Goal: Transaction & Acquisition: Purchase product/service

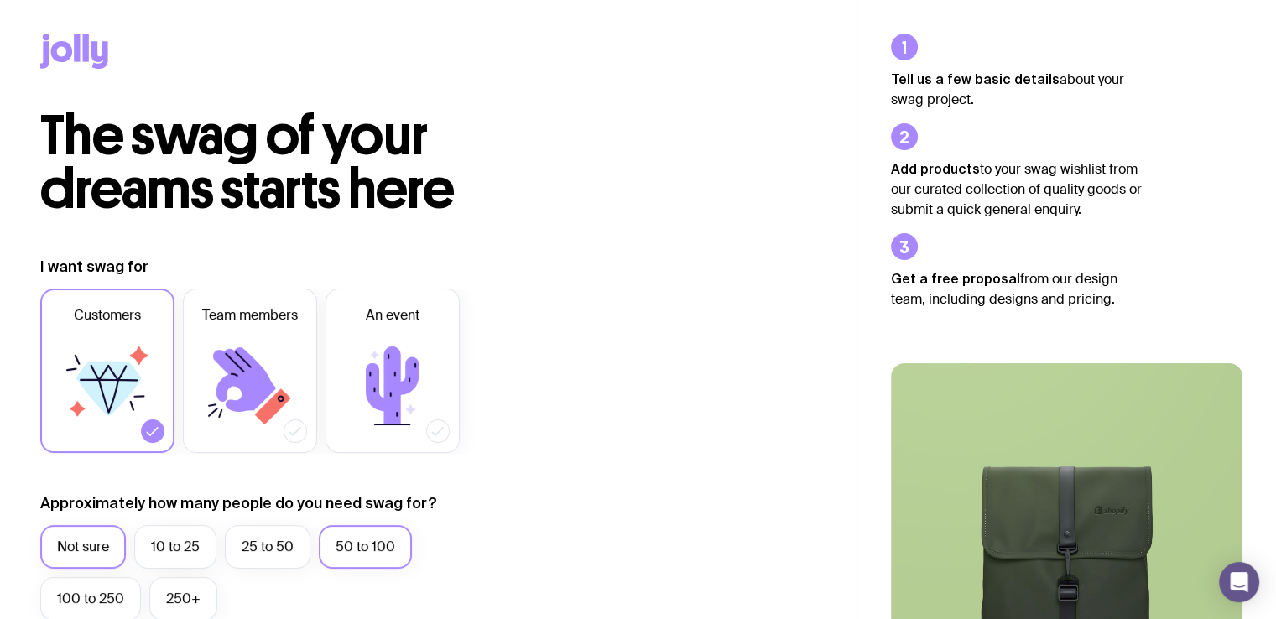
click at [356, 556] on label "50 to 100" at bounding box center [365, 547] width 93 height 44
click at [0, 0] on input "50 to 100" at bounding box center [0, 0] width 0 height 0
click at [100, 594] on label "100 to 250" at bounding box center [90, 599] width 101 height 44
click at [0, 0] on input "100 to 250" at bounding box center [0, 0] width 0 height 0
click at [92, 48] on icon at bounding box center [99, 55] width 17 height 28
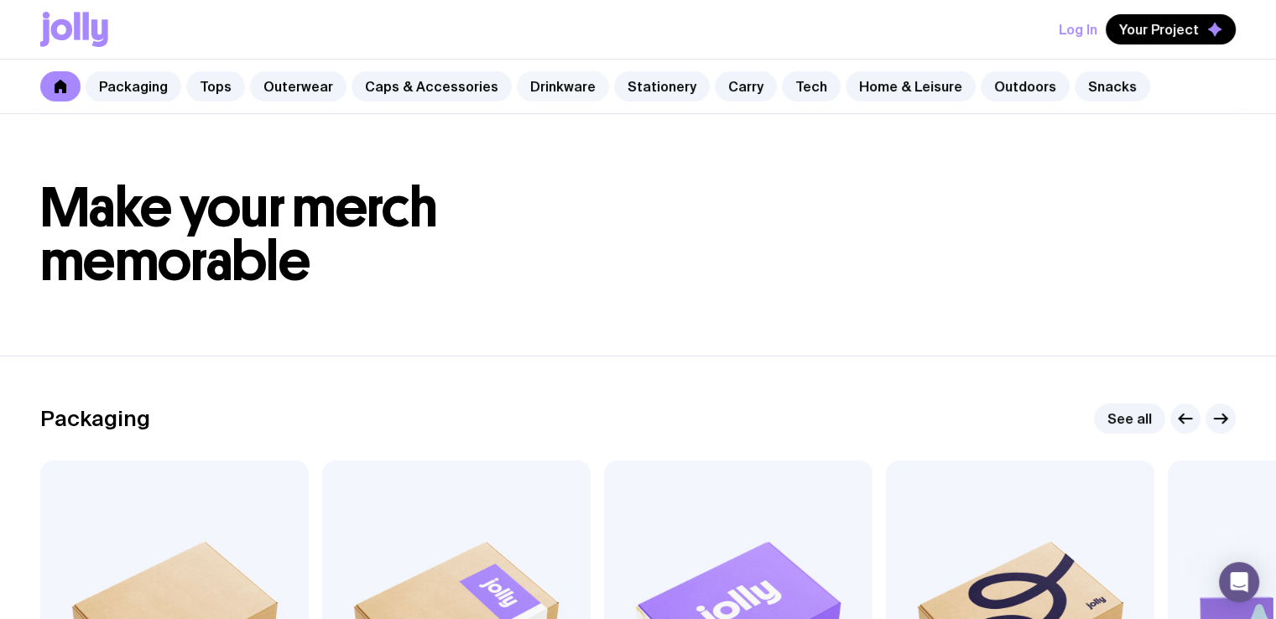
click at [532, 88] on link "Drinkware" at bounding box center [563, 86] width 92 height 30
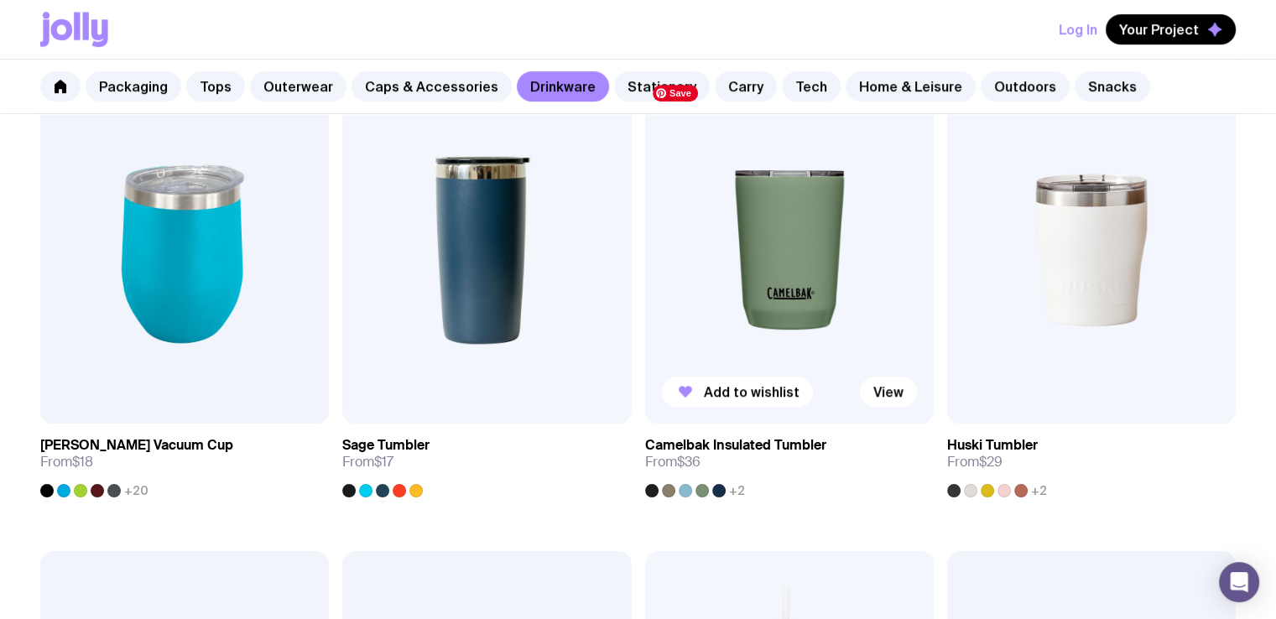
scroll to position [839, 0]
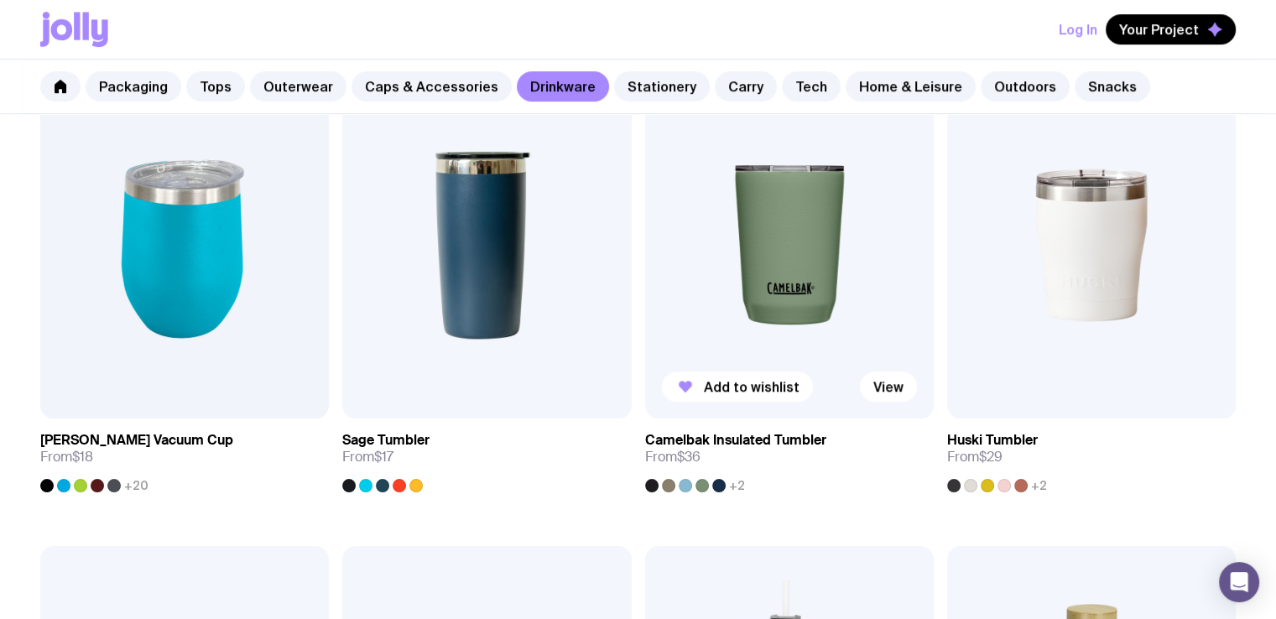
click at [752, 438] on h3 "Camelbak Insulated Tumbler" at bounding box center [735, 440] width 181 height 17
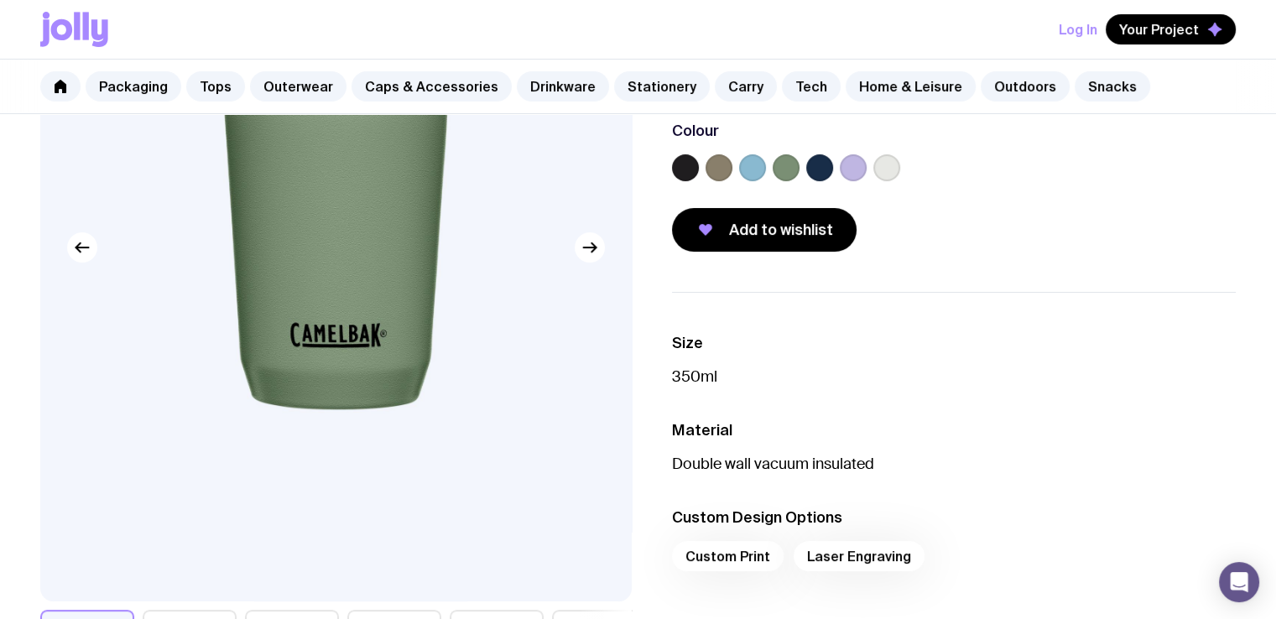
scroll to position [252, 0]
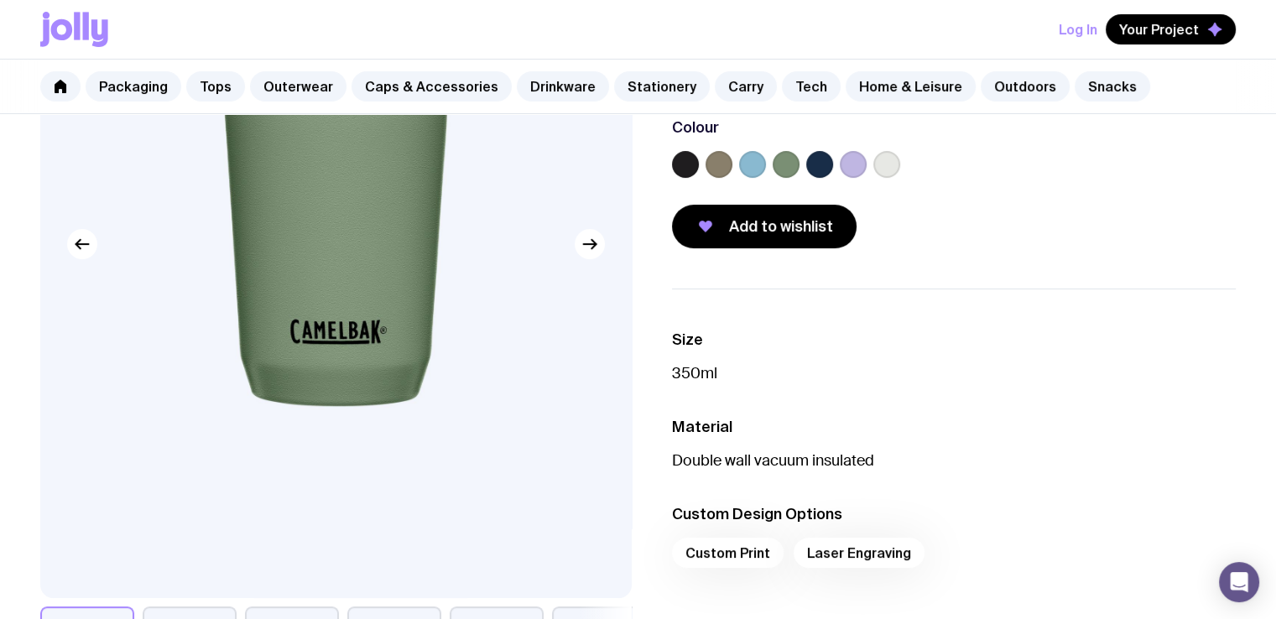
click at [853, 169] on label at bounding box center [853, 164] width 27 height 27
click at [0, 0] on input "radio" at bounding box center [0, 0] width 0 height 0
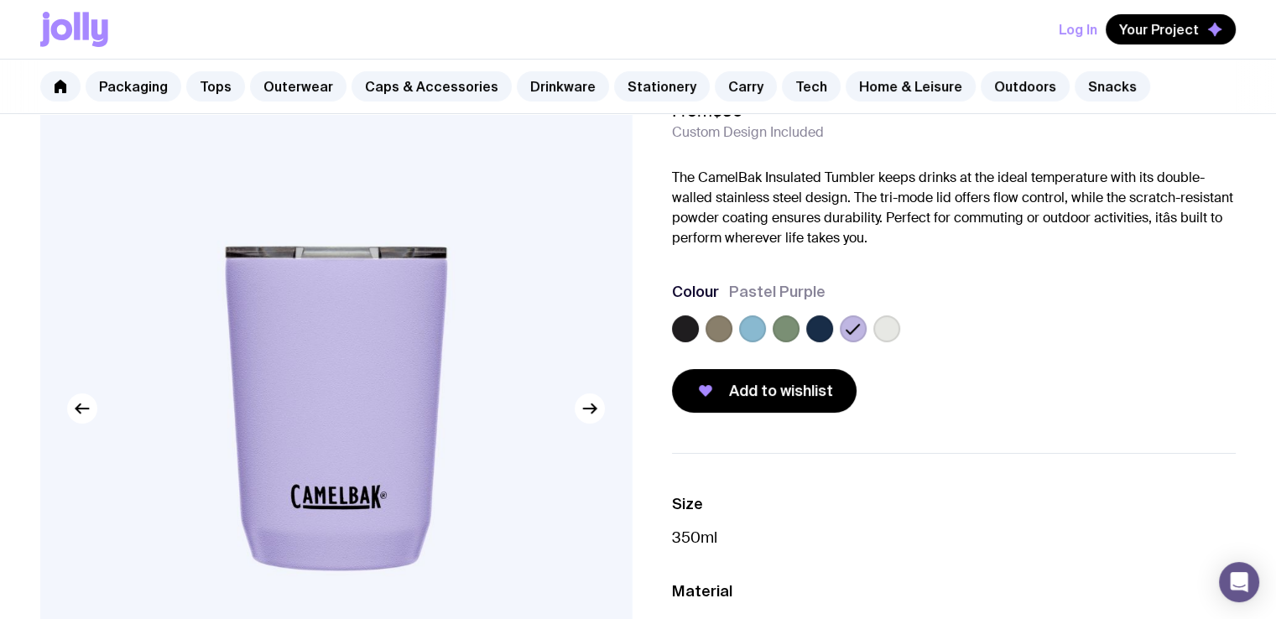
scroll to position [84, 0]
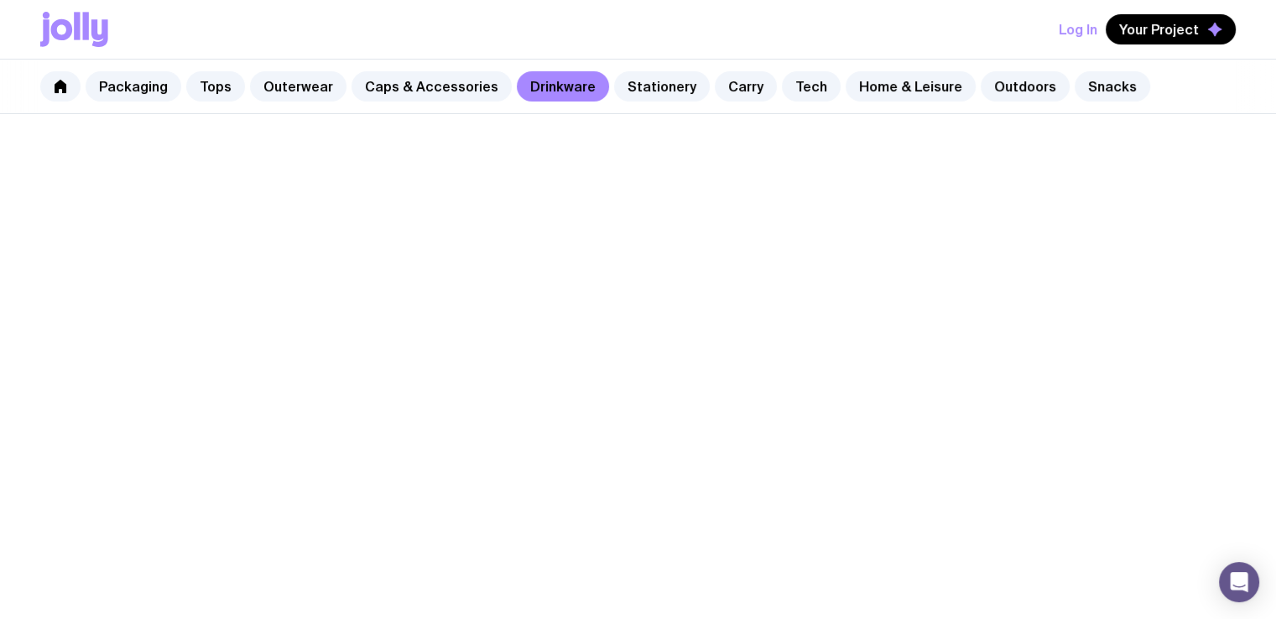
scroll to position [839, 0]
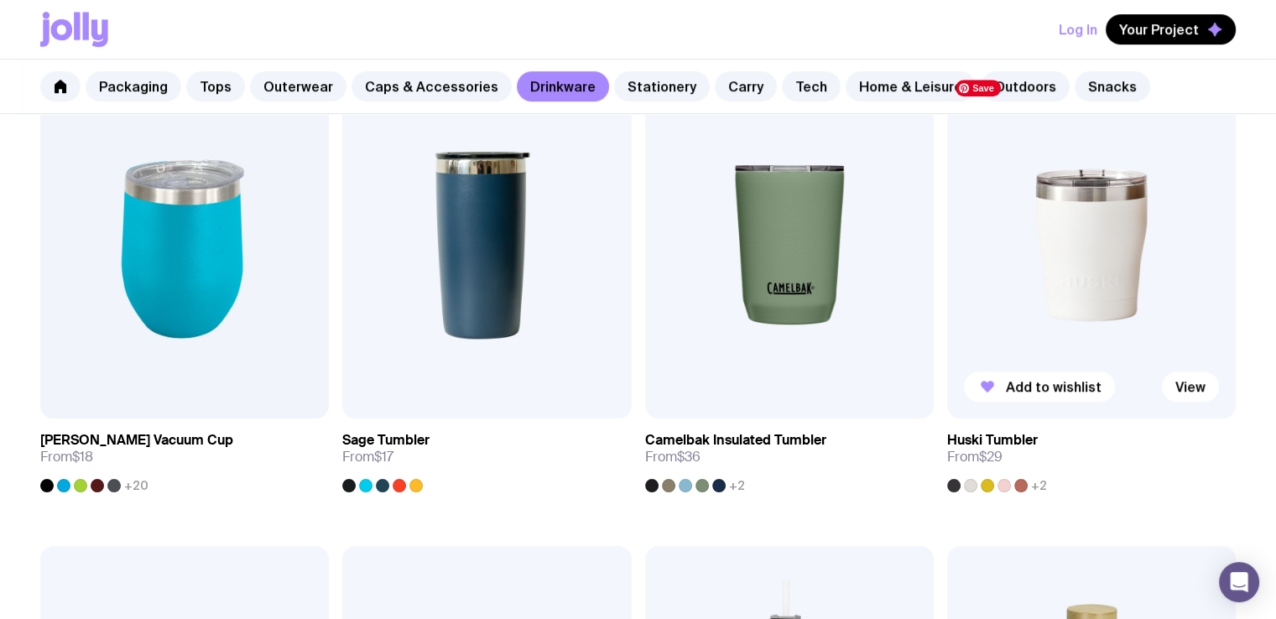
click at [1099, 249] on img at bounding box center [1091, 245] width 289 height 347
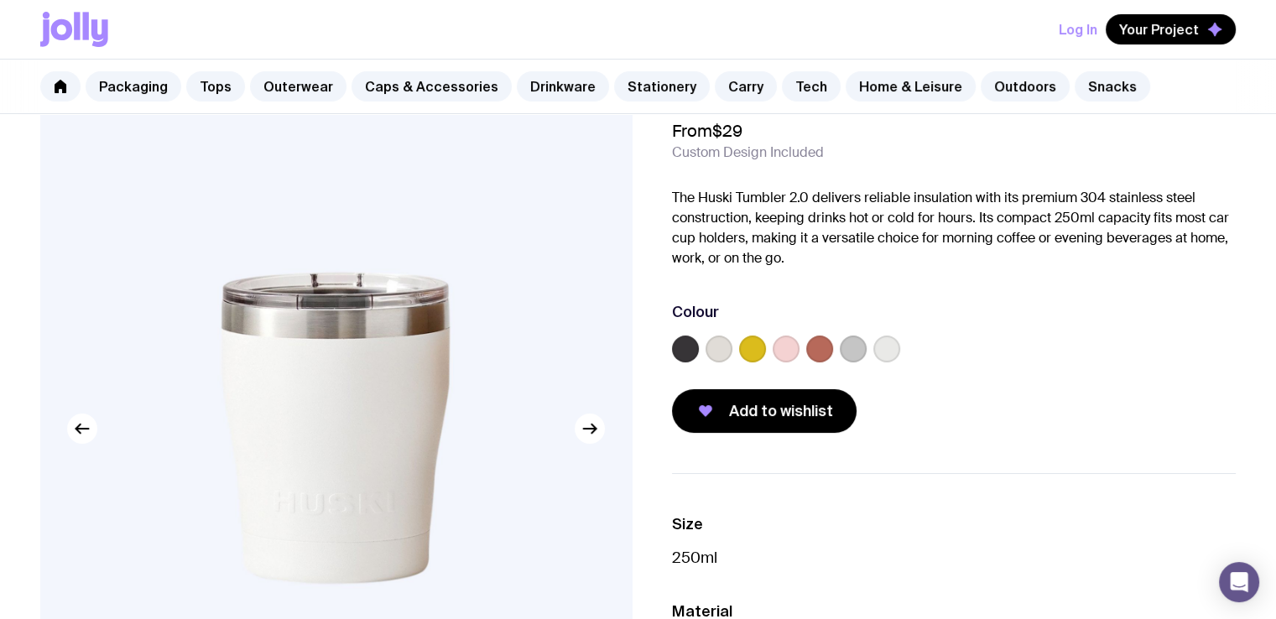
scroll to position [168, 0]
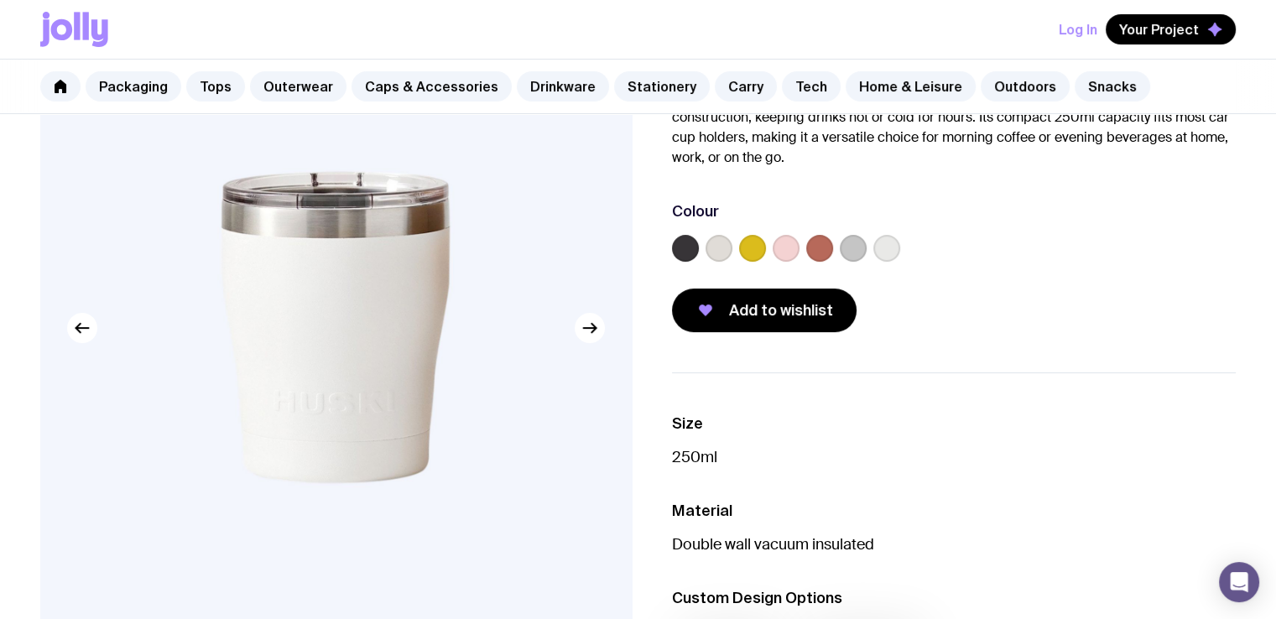
click at [754, 249] on label at bounding box center [752, 248] width 27 height 27
click at [0, 0] on input "radio" at bounding box center [0, 0] width 0 height 0
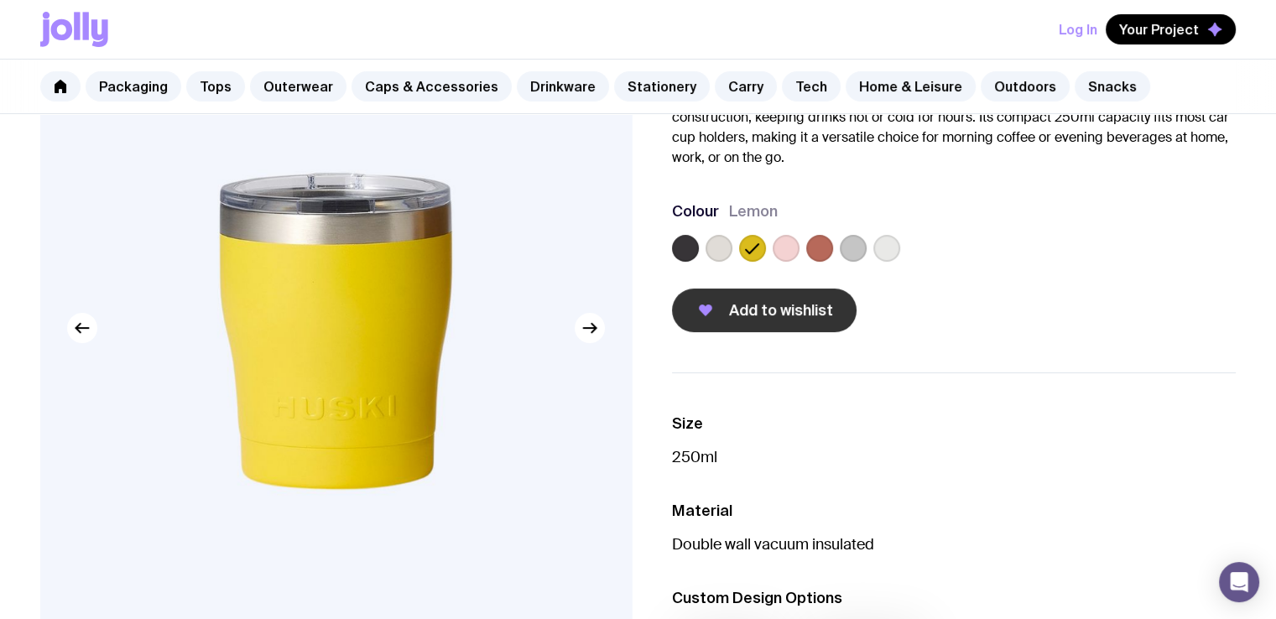
scroll to position [504, 0]
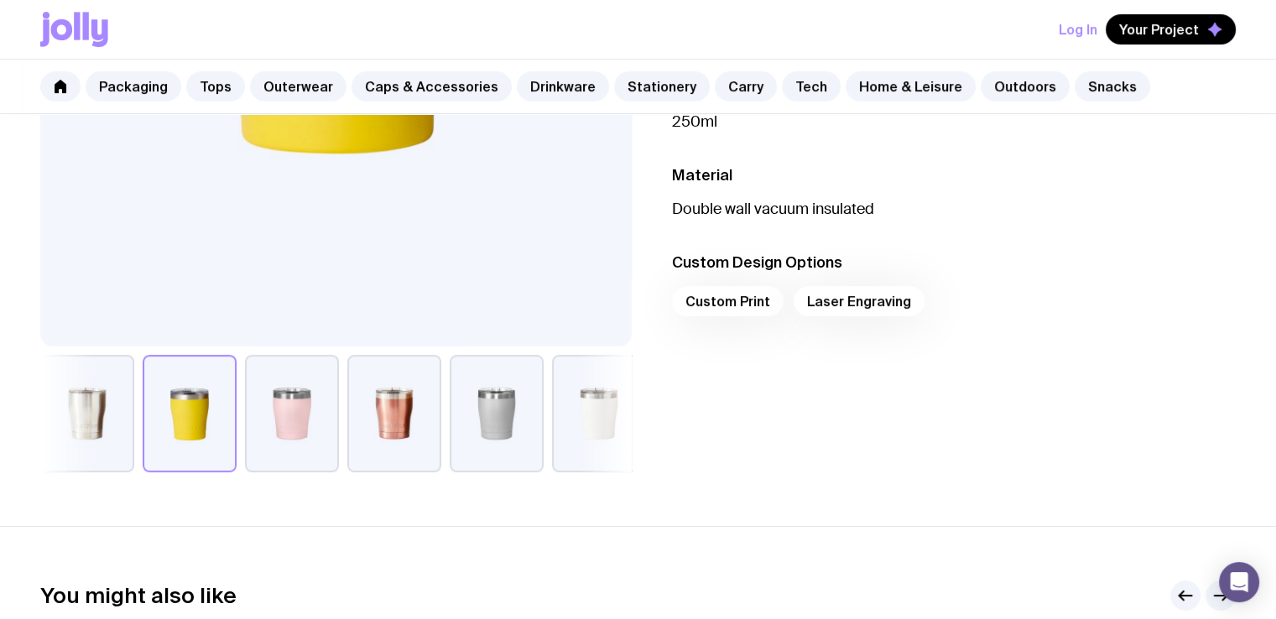
click at [292, 413] on button "button" at bounding box center [292, 413] width 94 height 117
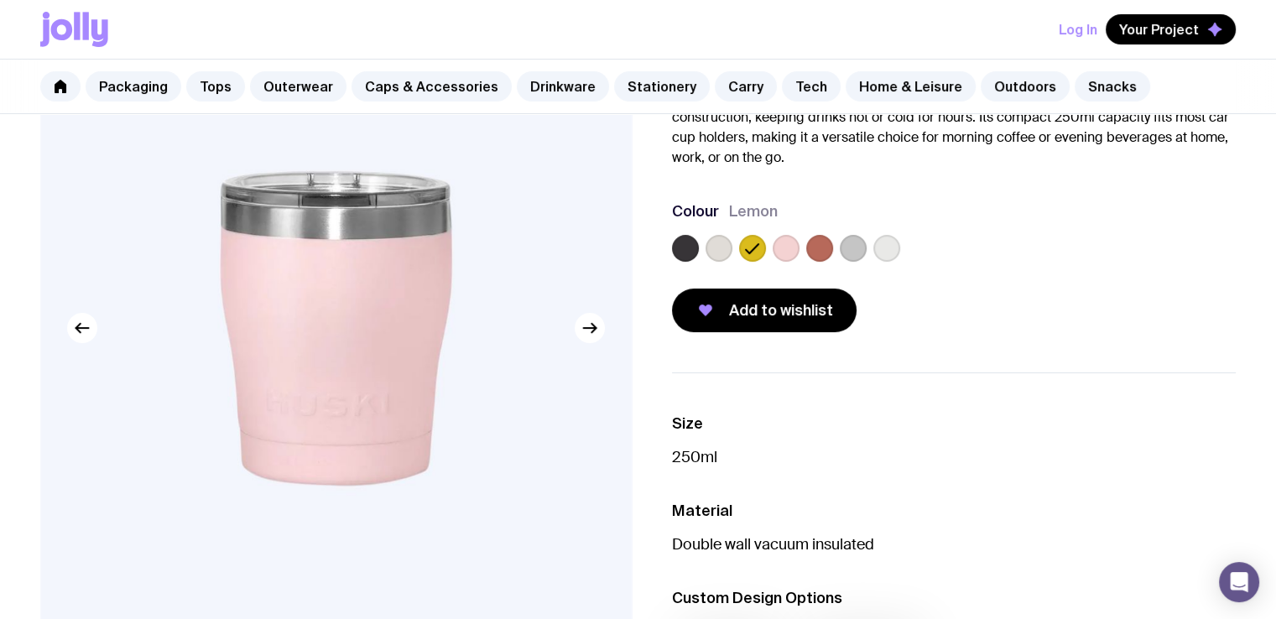
scroll to position [84, 0]
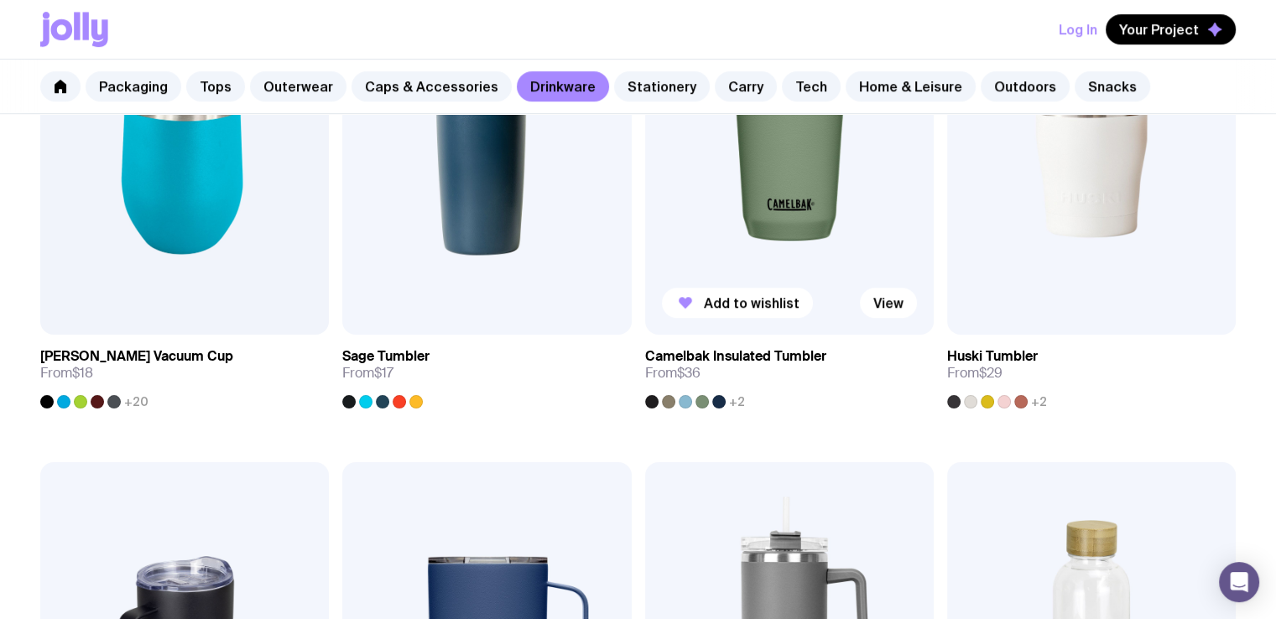
scroll to position [1259, 0]
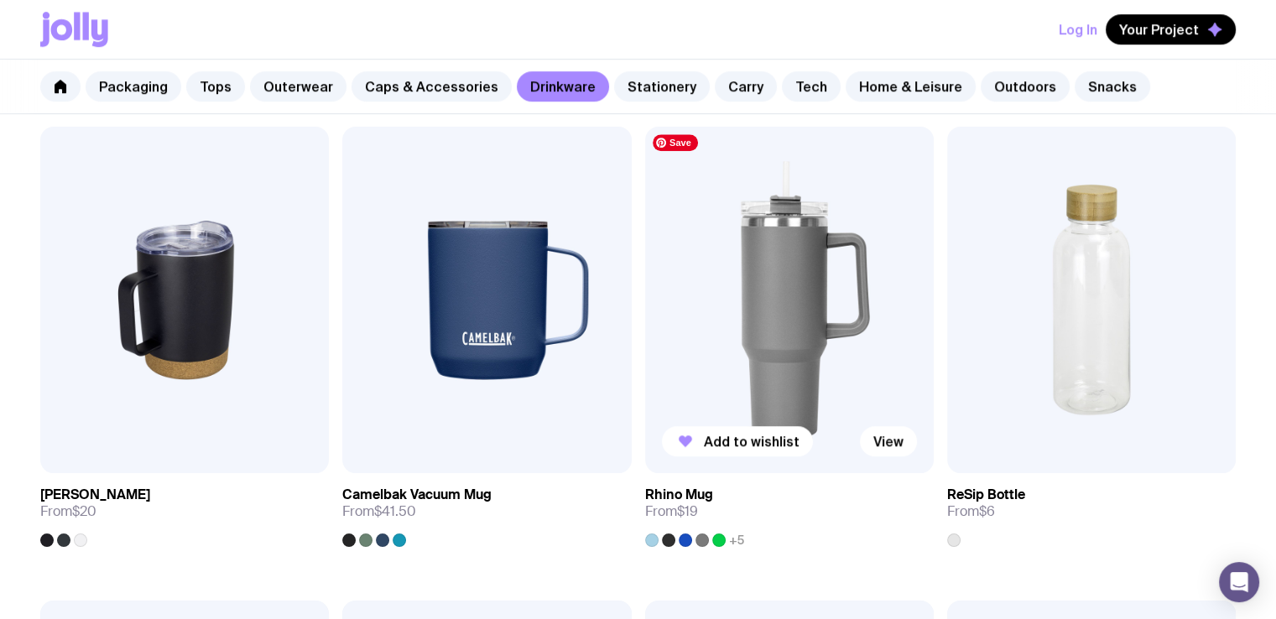
click at [784, 321] on img at bounding box center [789, 300] width 289 height 347
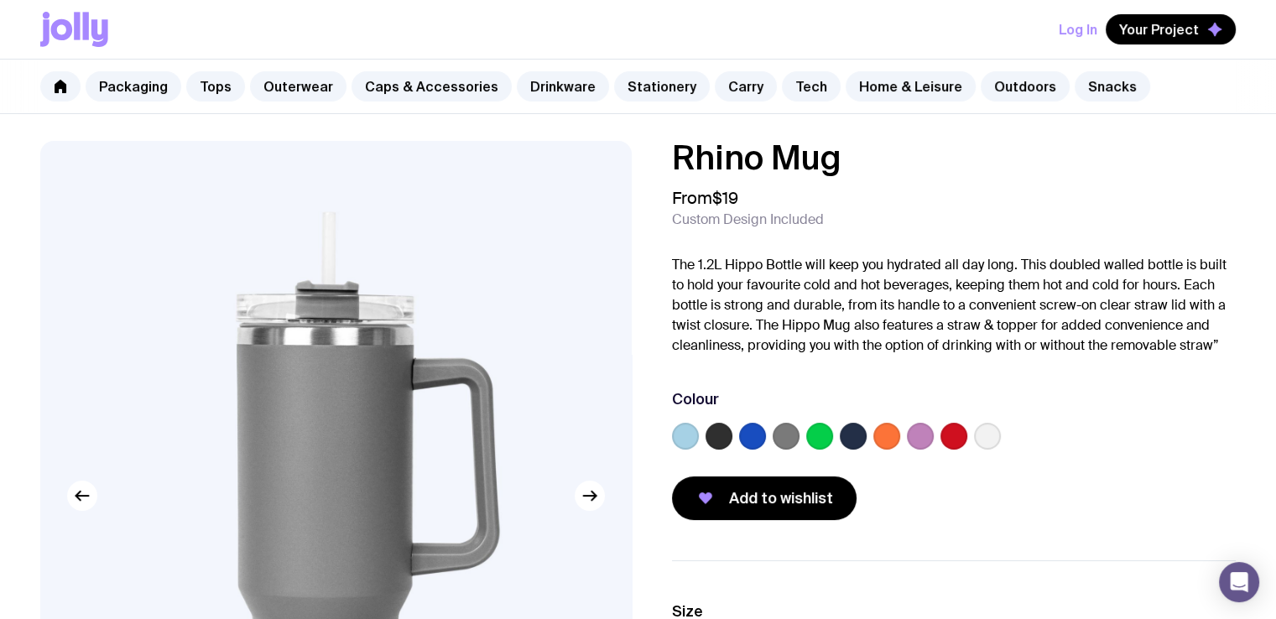
click at [919, 434] on label at bounding box center [920, 436] width 27 height 27
click at [0, 0] on input "radio" at bounding box center [0, 0] width 0 height 0
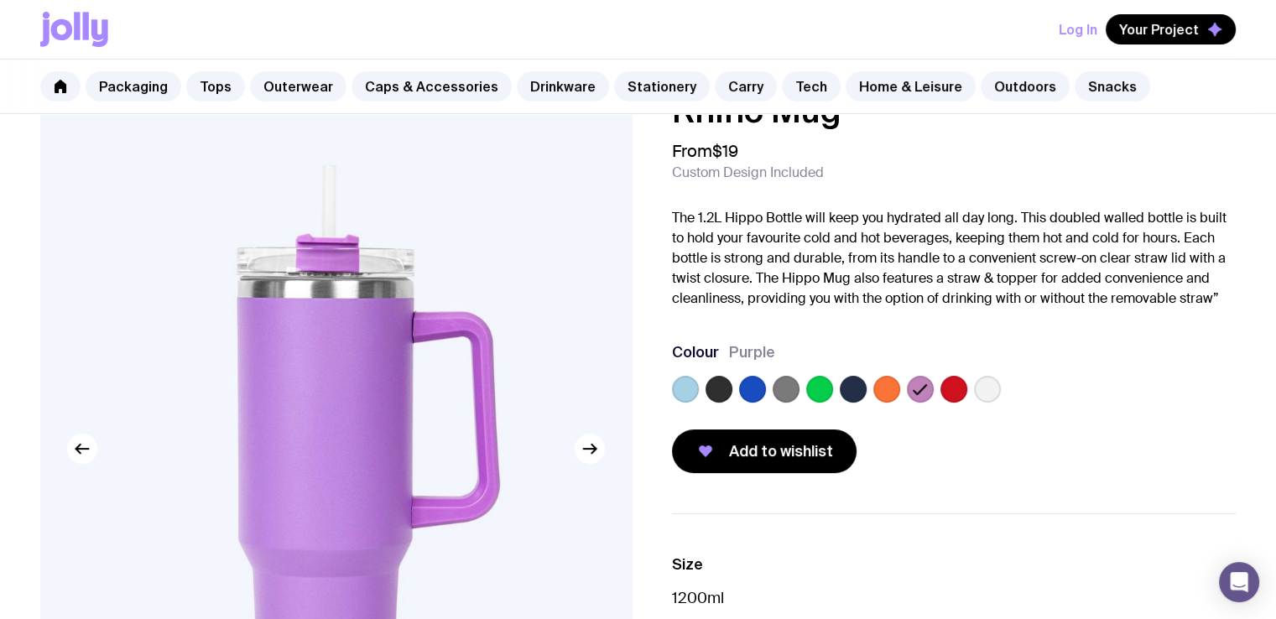
scroll to position [84, 0]
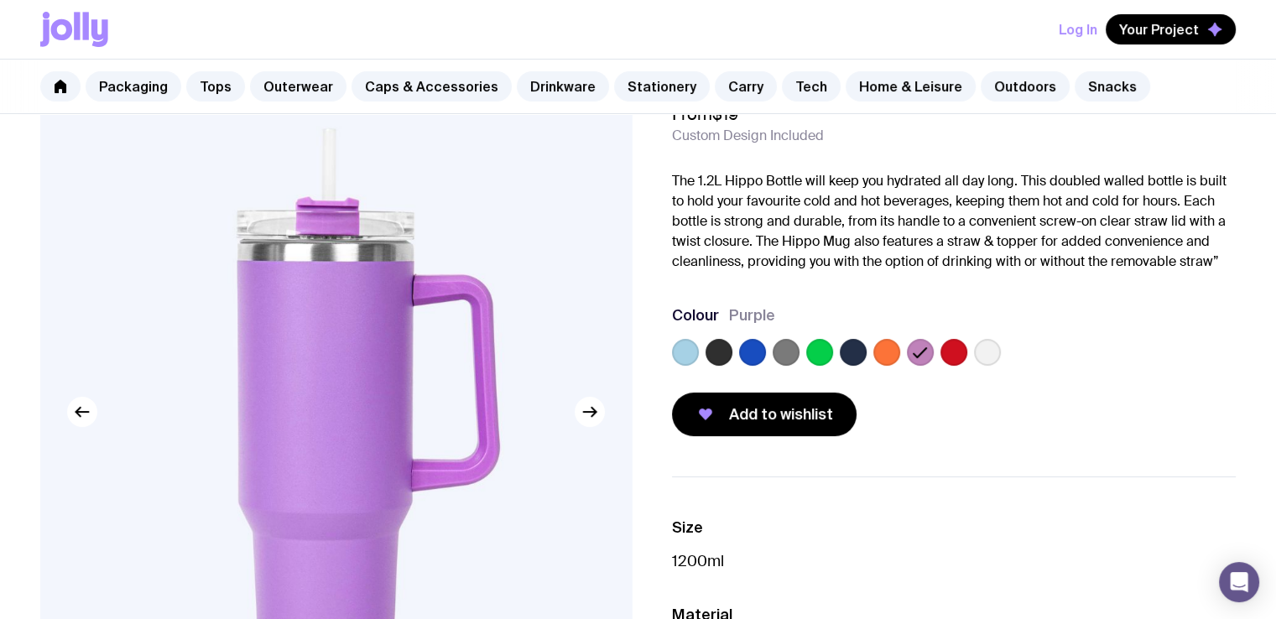
click at [752, 348] on label at bounding box center [752, 352] width 27 height 27
click at [0, 0] on input "radio" at bounding box center [0, 0] width 0 height 0
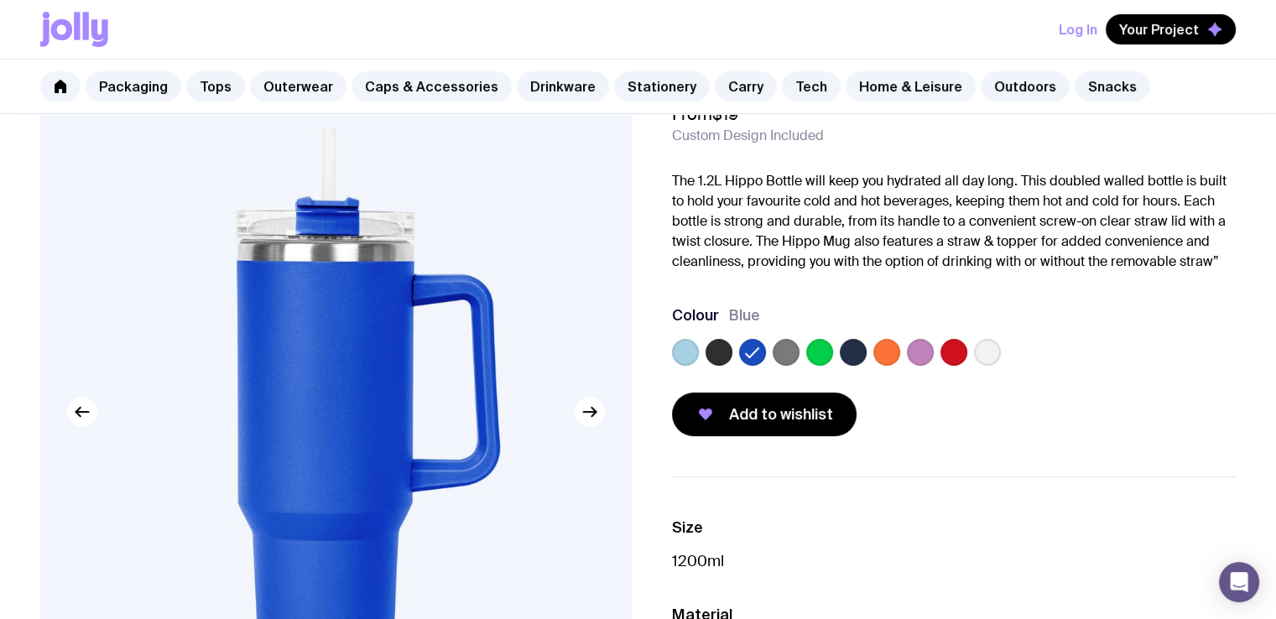
click at [925, 358] on label at bounding box center [920, 352] width 27 height 27
click at [0, 0] on input "radio" at bounding box center [0, 0] width 0 height 0
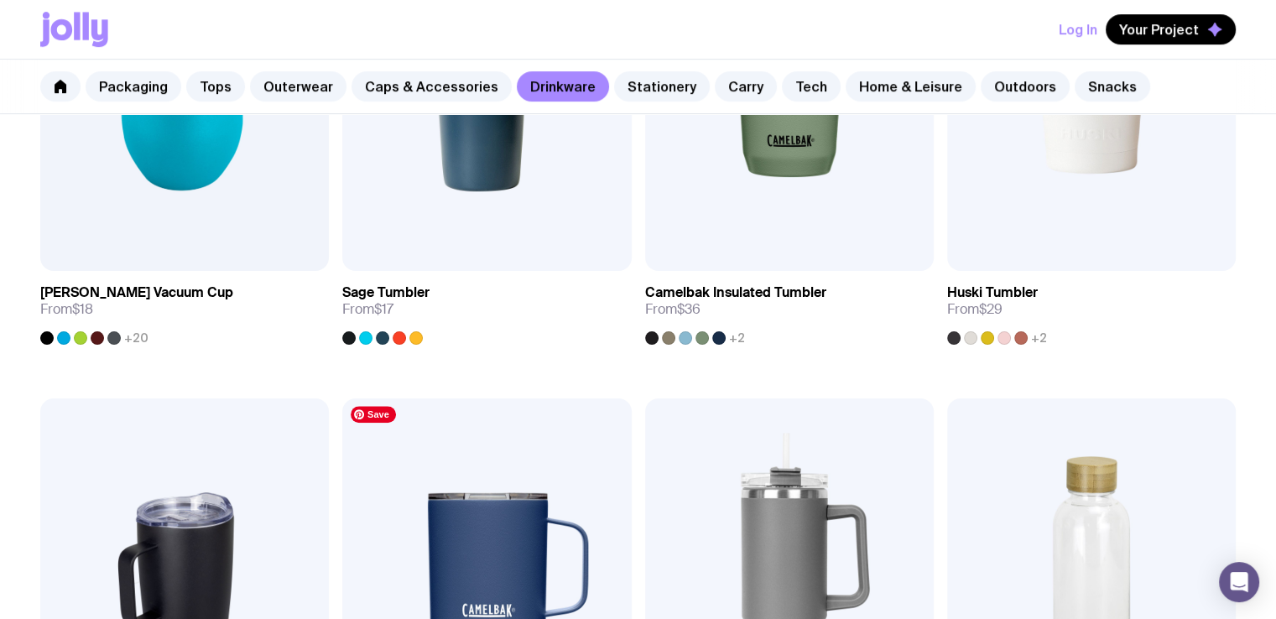
scroll to position [848, 0]
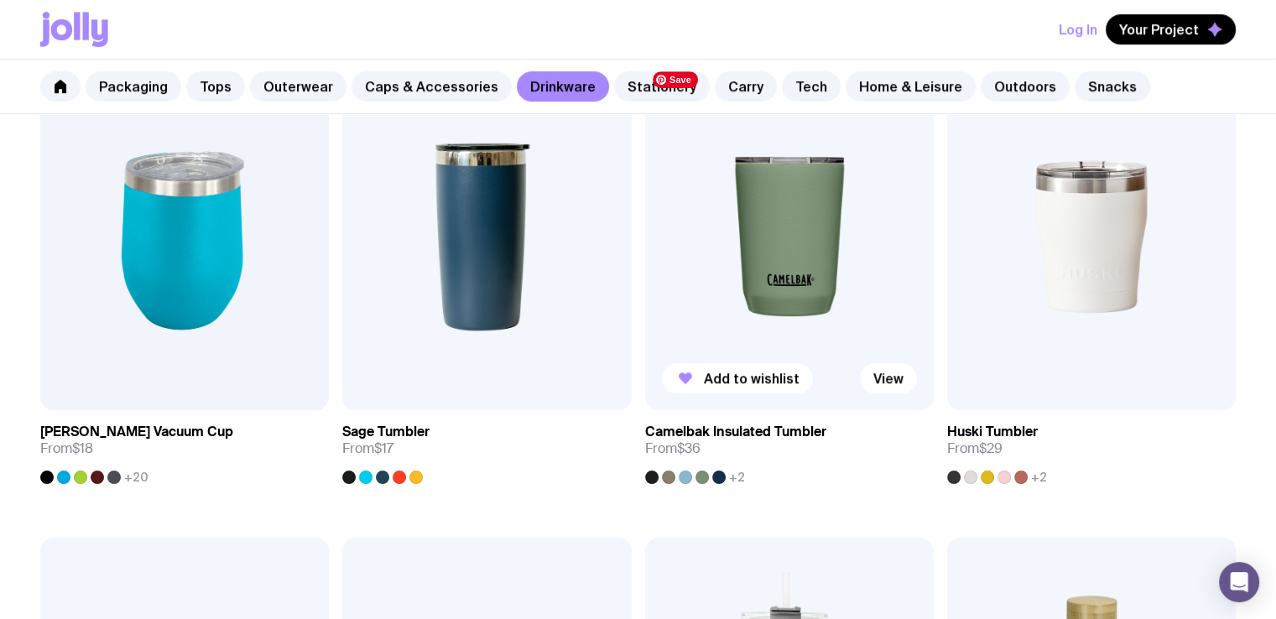
click at [749, 249] on img at bounding box center [789, 237] width 289 height 347
